Goal: Task Accomplishment & Management: Complete application form

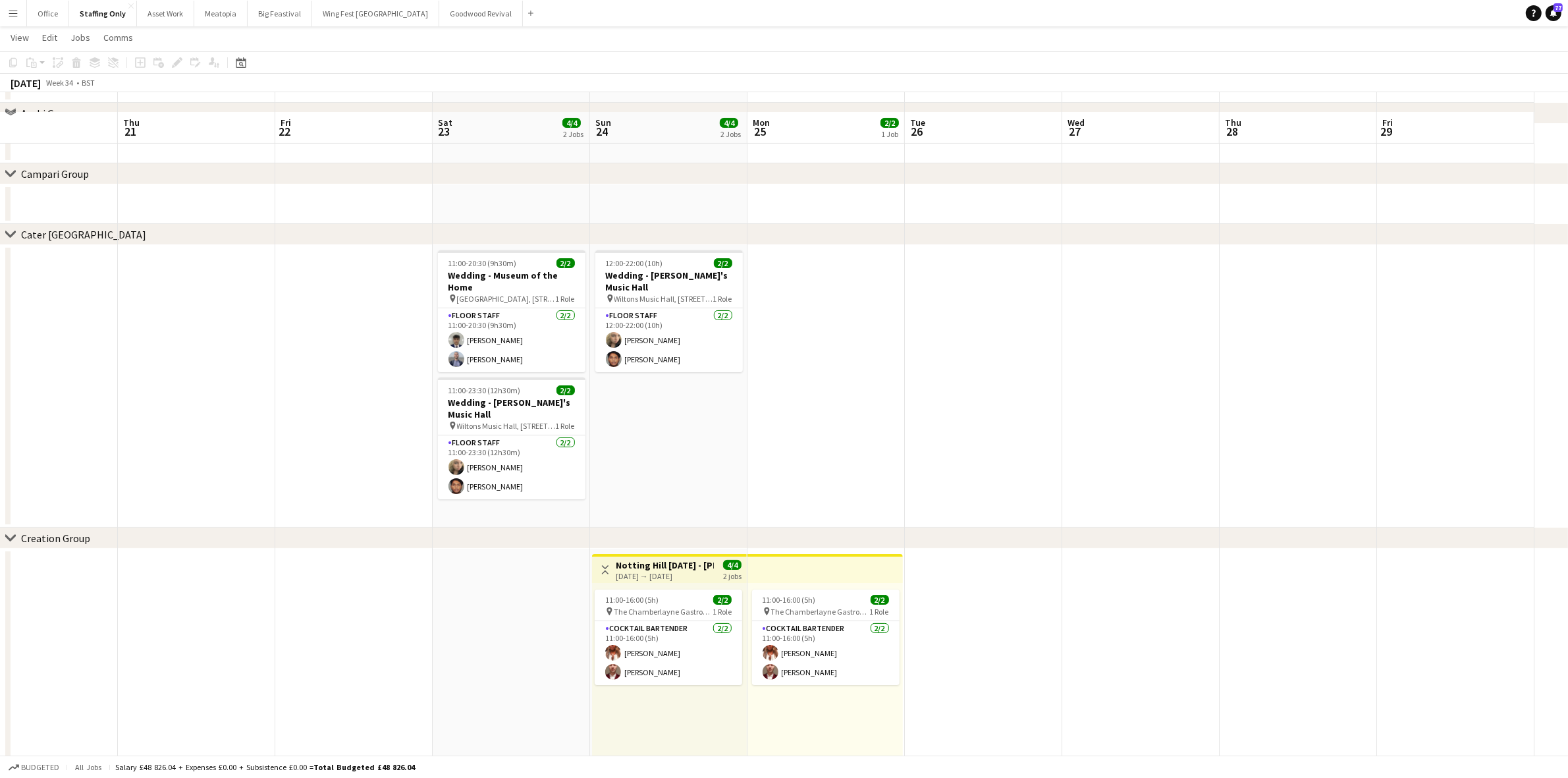
scroll to position [165, 0]
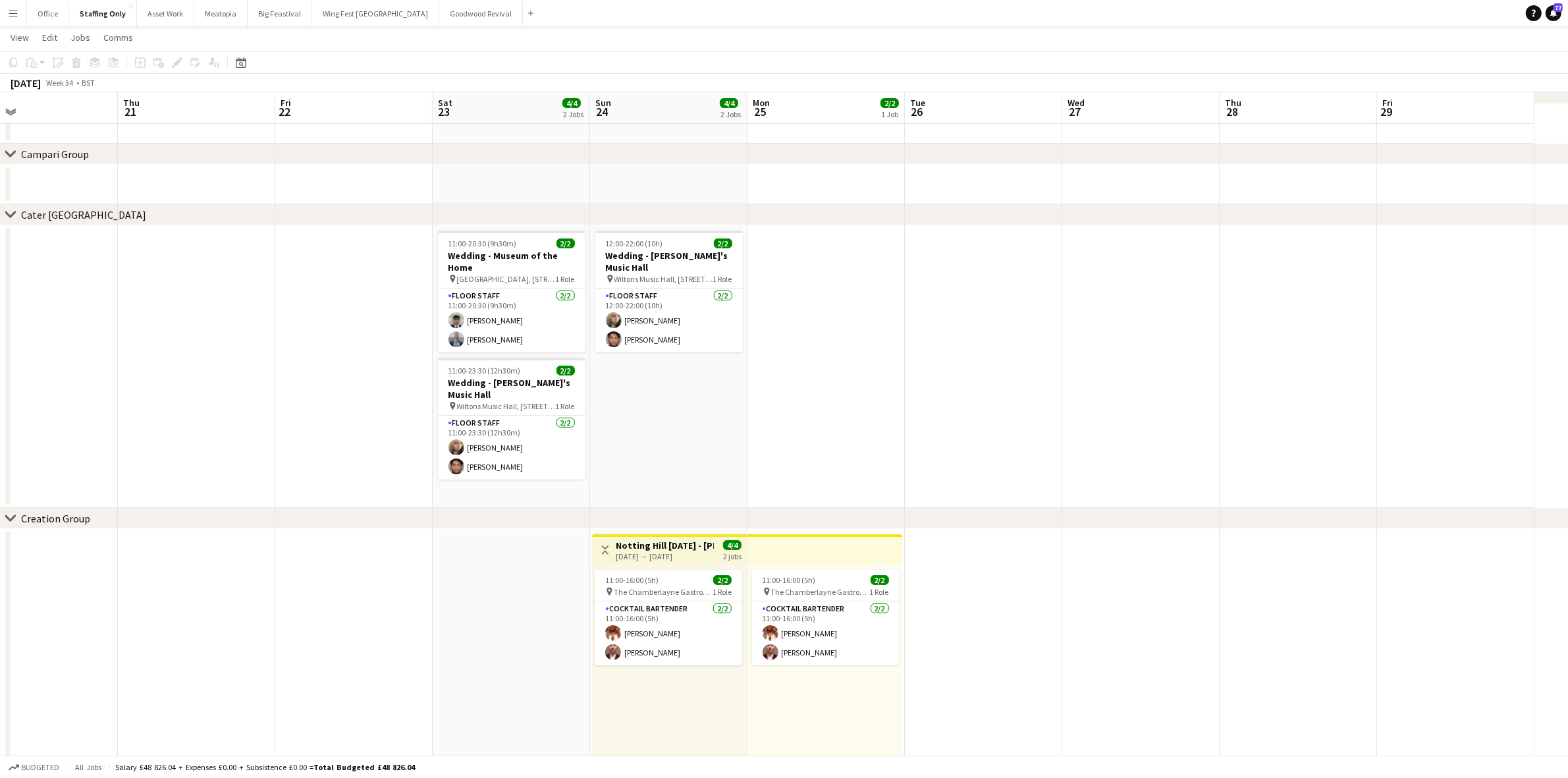
click at [661, 553] on div "[DATE] → [DATE]" at bounding box center [664, 556] width 98 height 10
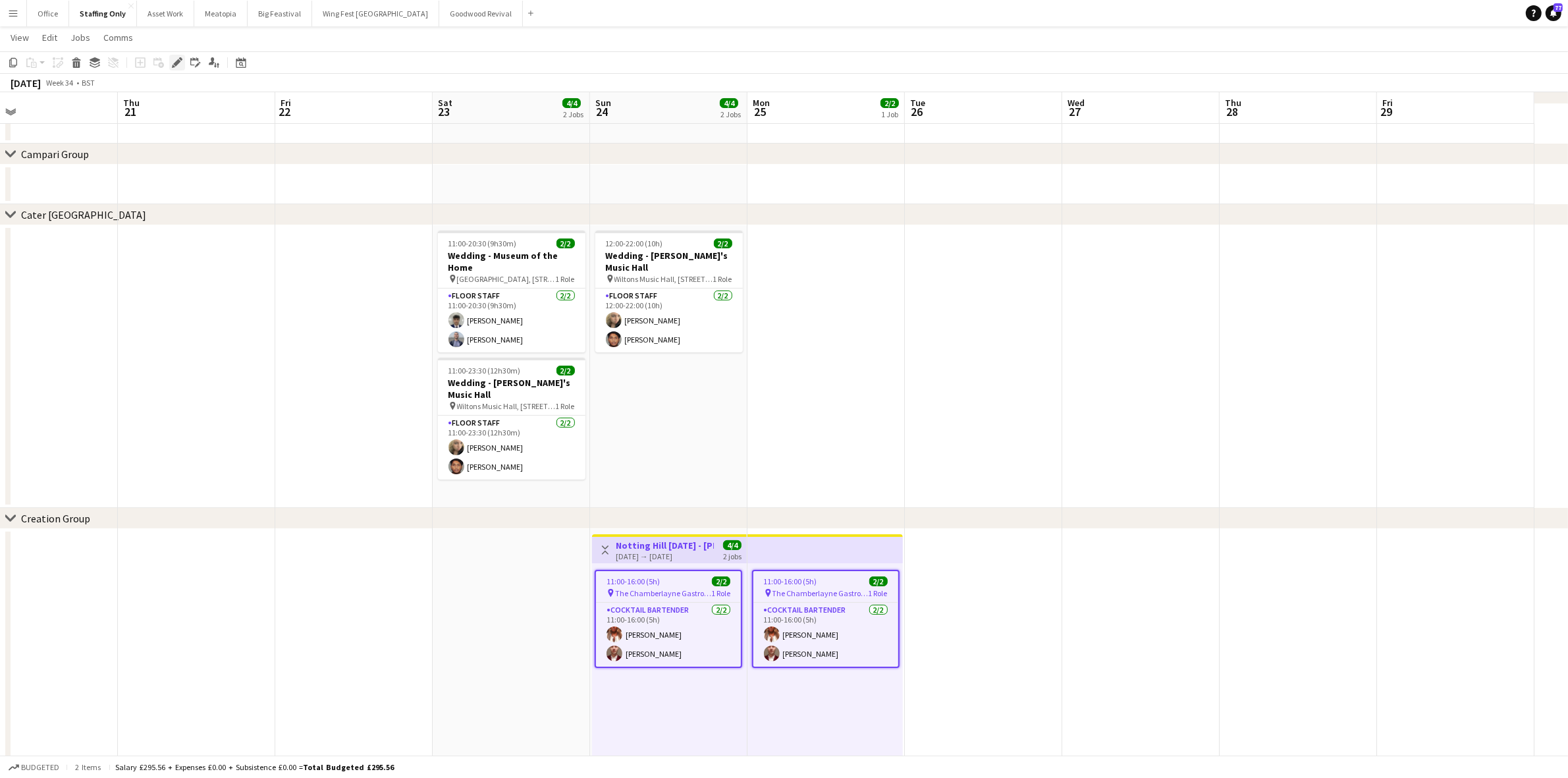
click at [170, 58] on div "Edit" at bounding box center [177, 62] width 16 height 16
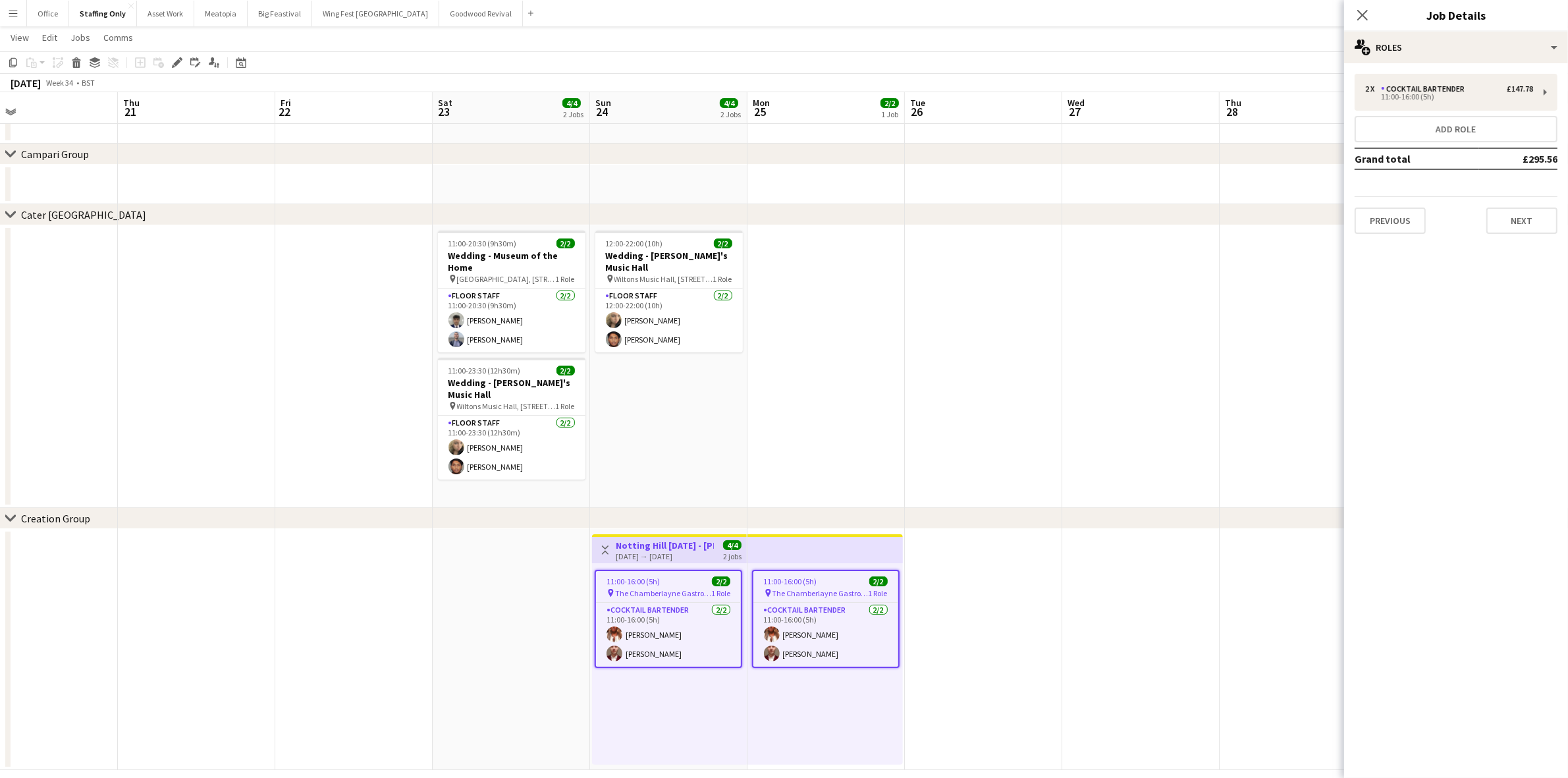
type input "**********"
click at [1507, 225] on button "Next" at bounding box center [1521, 220] width 71 height 26
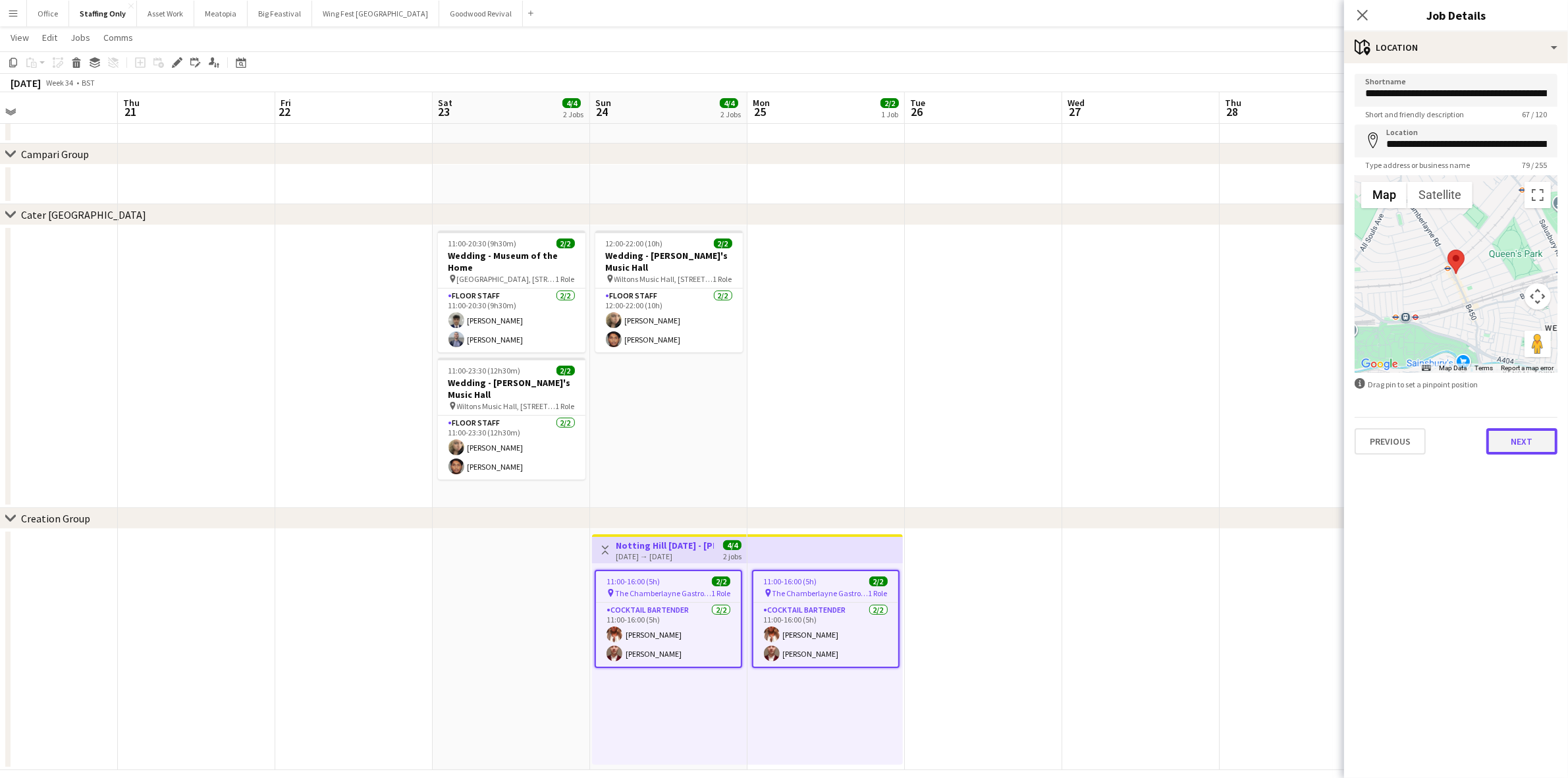
click at [1514, 450] on button "Next" at bounding box center [1521, 441] width 71 height 26
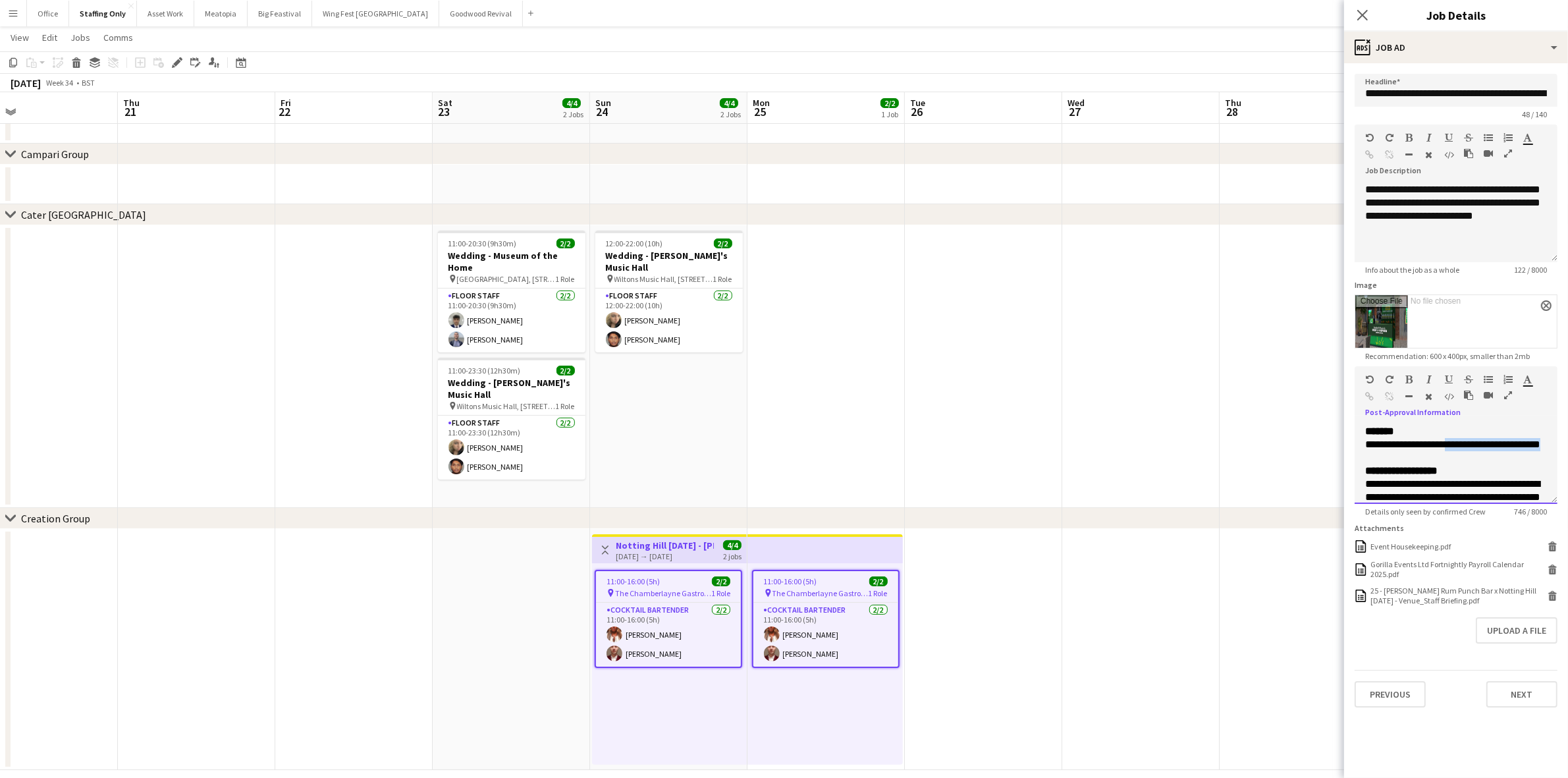
drag, startPoint x: 1437, startPoint y: 459, endPoint x: 1447, endPoint y: 442, distance: 19.7
click at [1447, 442] on div "**********" at bounding box center [1456, 444] width 182 height 13
paste div
click at [1248, 462] on app-date-cell at bounding box center [1298, 366] width 157 height 283
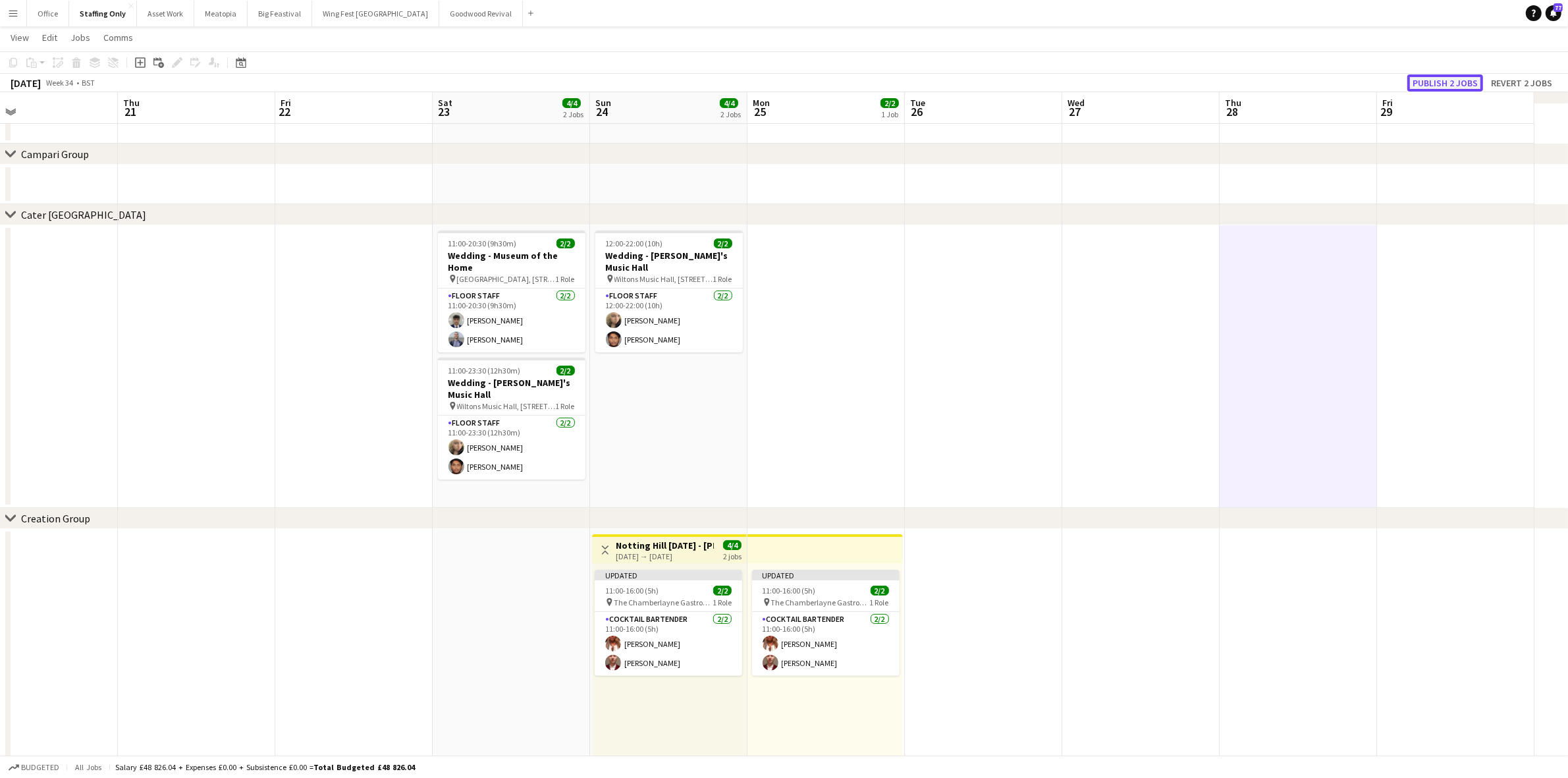
click at [1453, 84] on button "Publish 2 jobs" at bounding box center [1446, 83] width 76 height 17
